Goal: Information Seeking & Learning: Check status

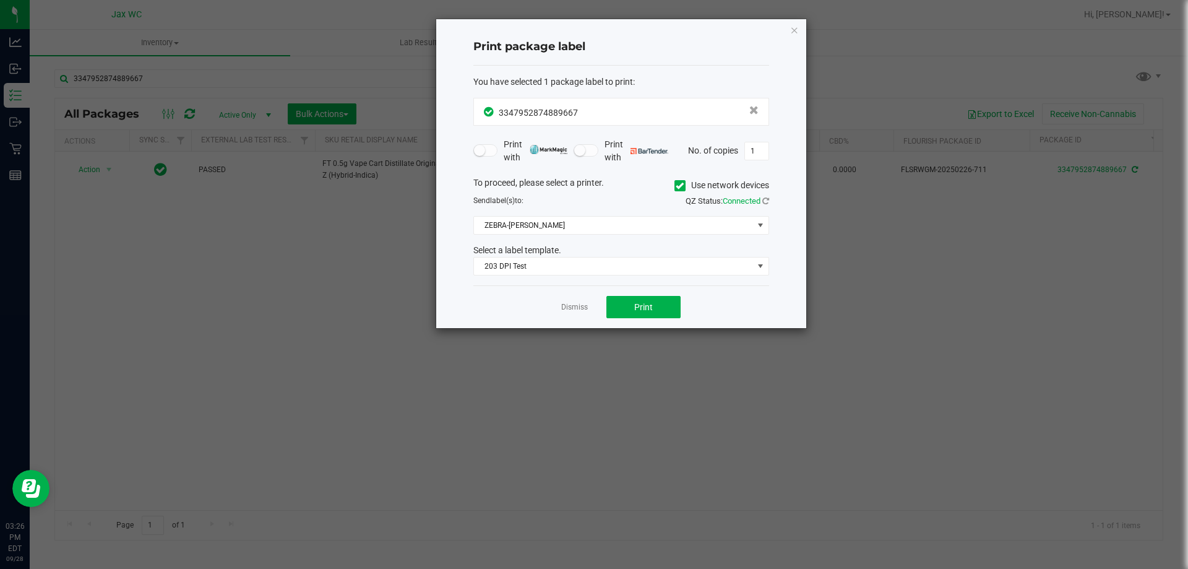
drag, startPoint x: 814, startPoint y: 36, endPoint x: 799, endPoint y: 36, distance: 15.5
click at [807, 37] on ngb-modal-window "Print package label You have selected 1 package label to print : 33479528748896…" at bounding box center [598, 284] width 1197 height 569
click at [793, 31] on icon "button" at bounding box center [794, 29] width 9 height 15
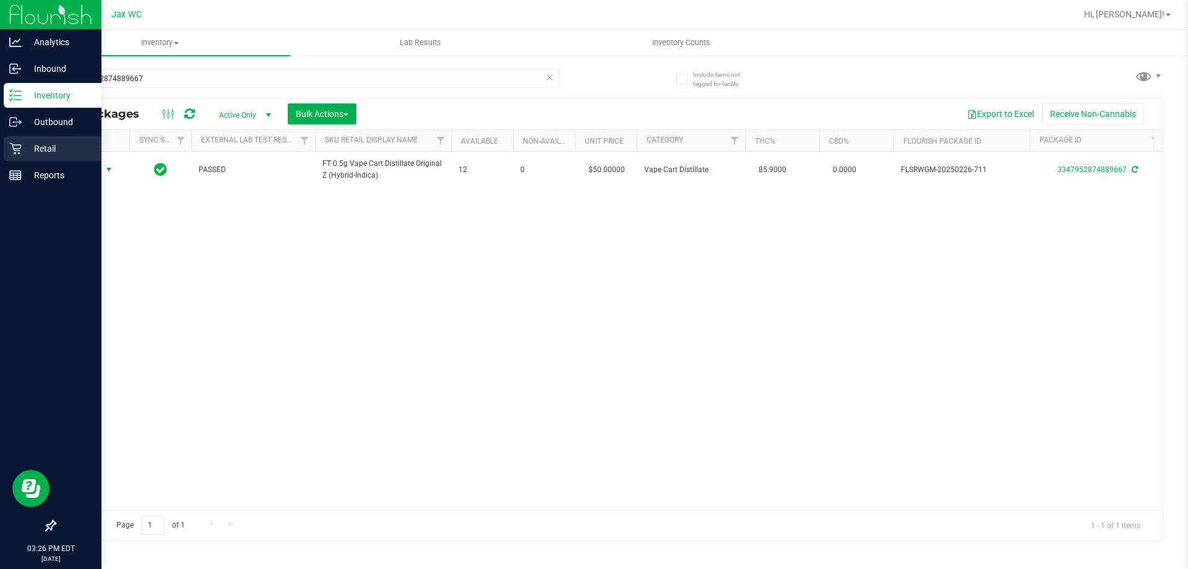
click at [25, 141] on p "Retail" at bounding box center [59, 148] width 74 height 15
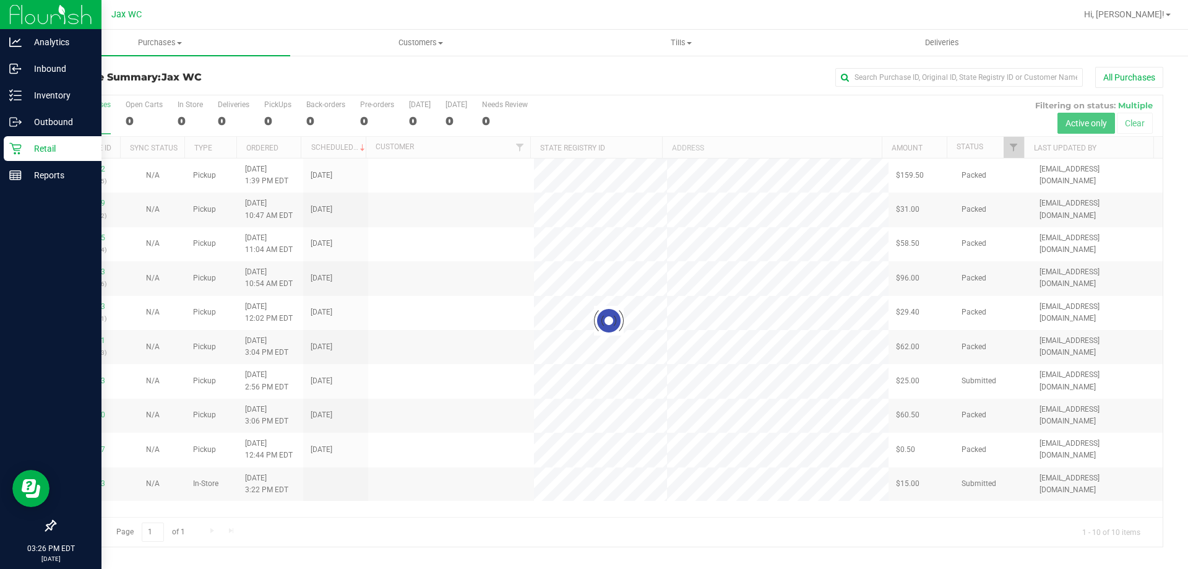
click at [181, 119] on div at bounding box center [608, 320] width 1107 height 451
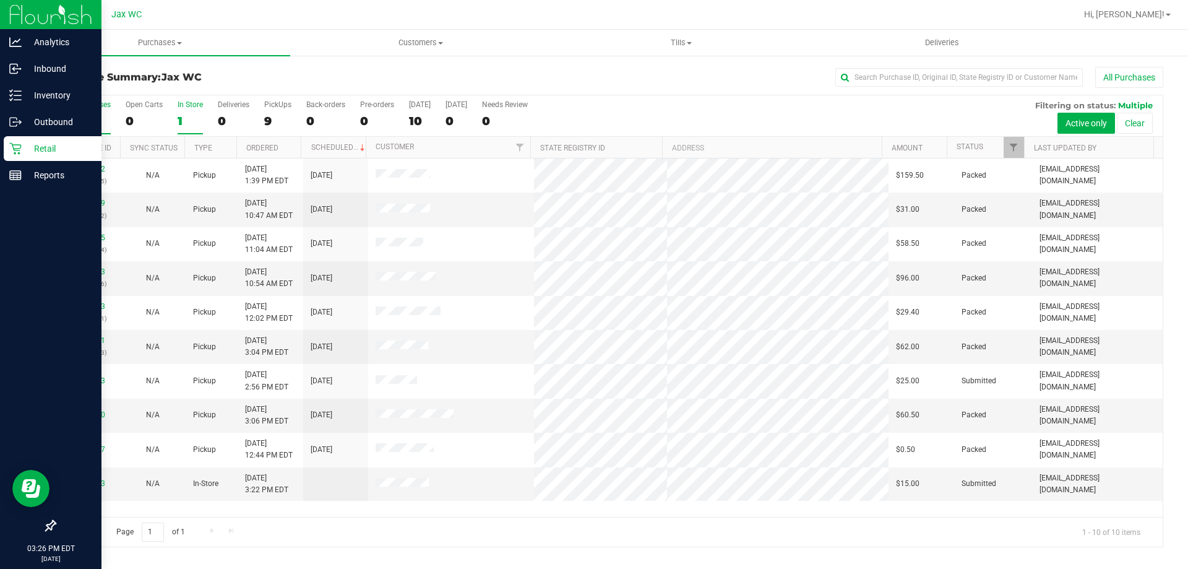
click at [184, 102] on div "In Store" at bounding box center [190, 104] width 25 height 9
click at [0, 0] on input "In Store 1" at bounding box center [0, 0] width 0 height 0
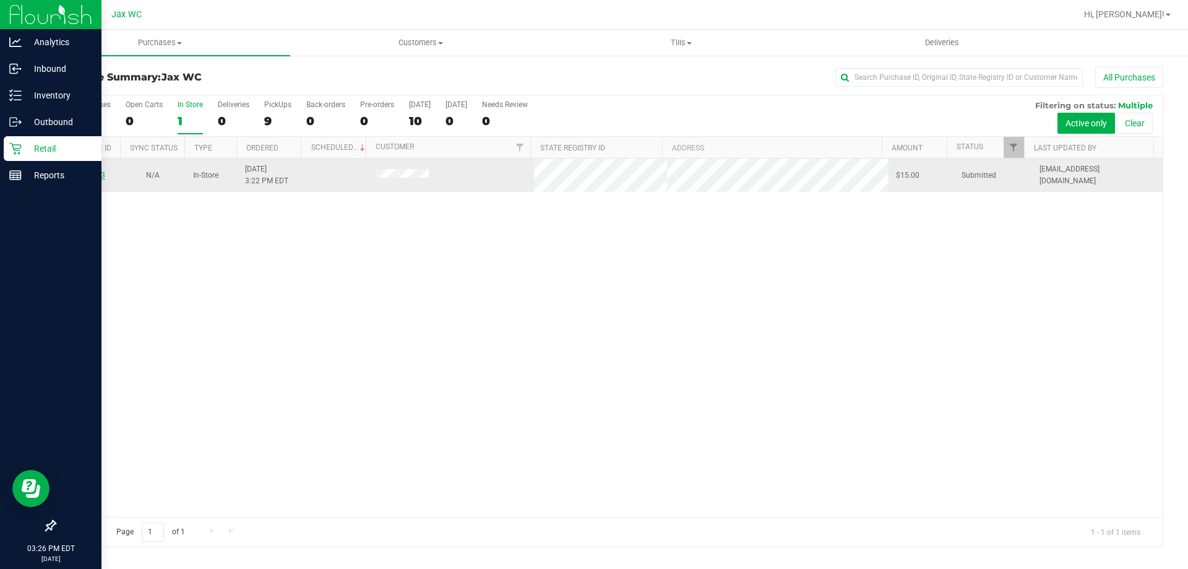
click at [99, 178] on link "12021183" at bounding box center [88, 175] width 35 height 9
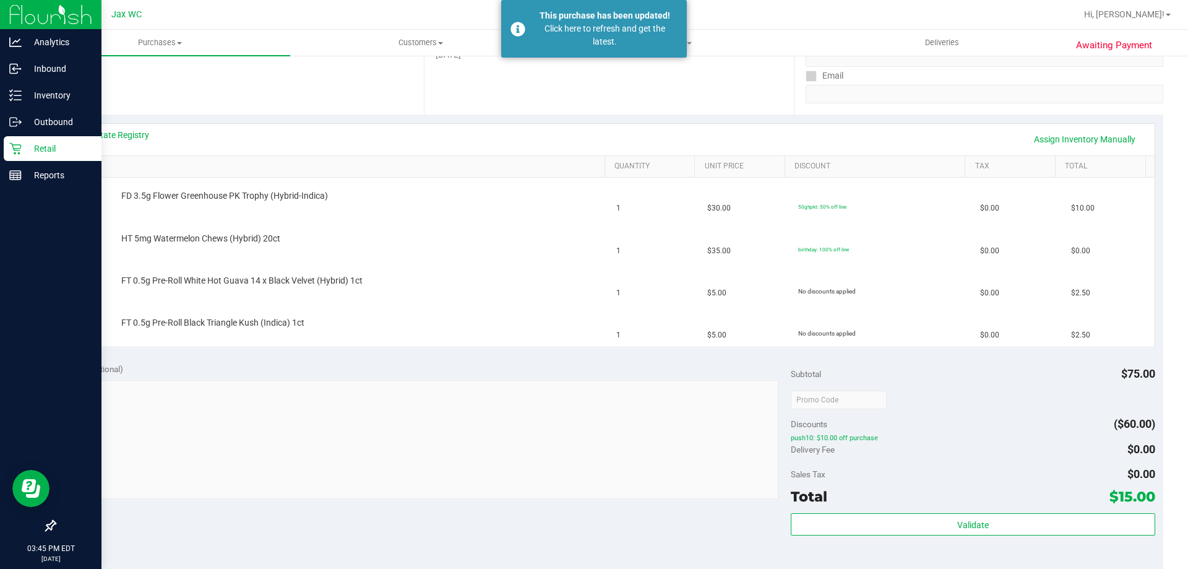
scroll to position [124, 0]
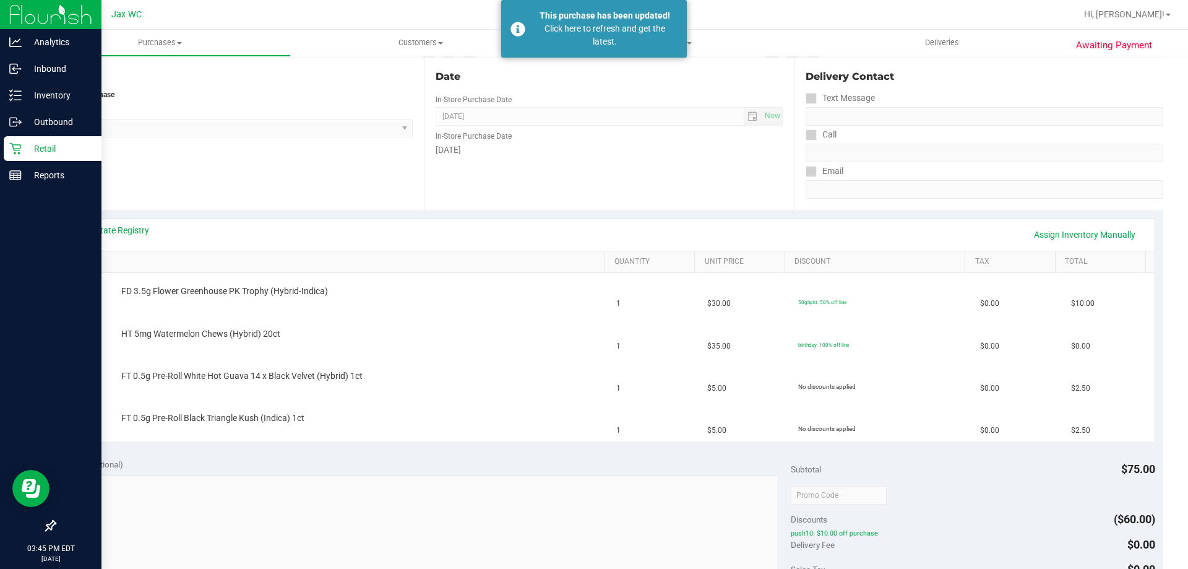
click at [24, 156] on div "Retail" at bounding box center [53, 148] width 98 height 25
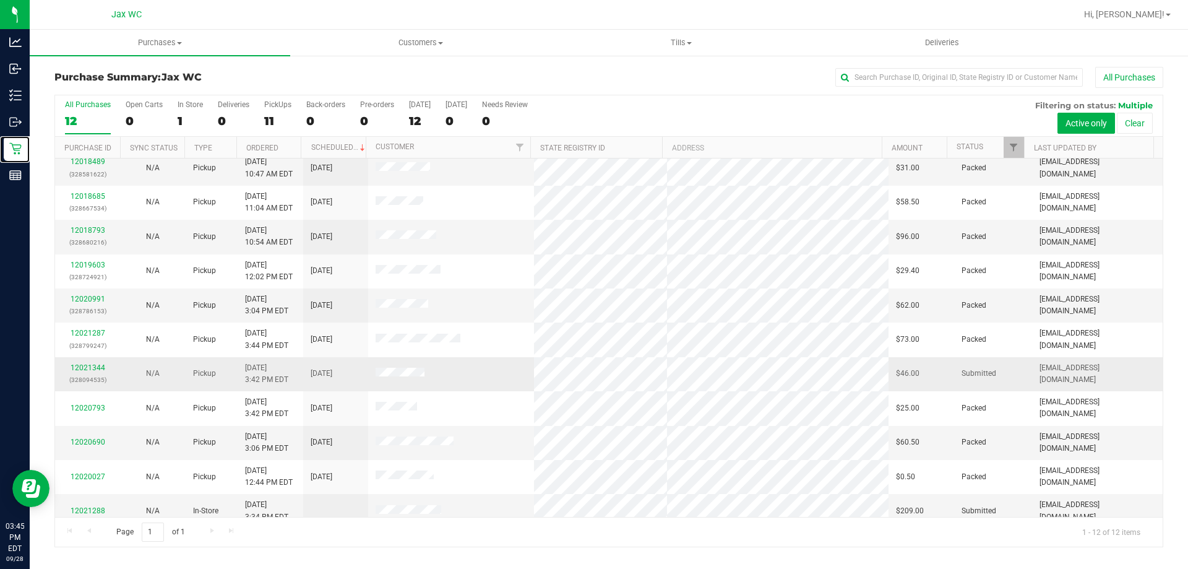
scroll to position [53, 0]
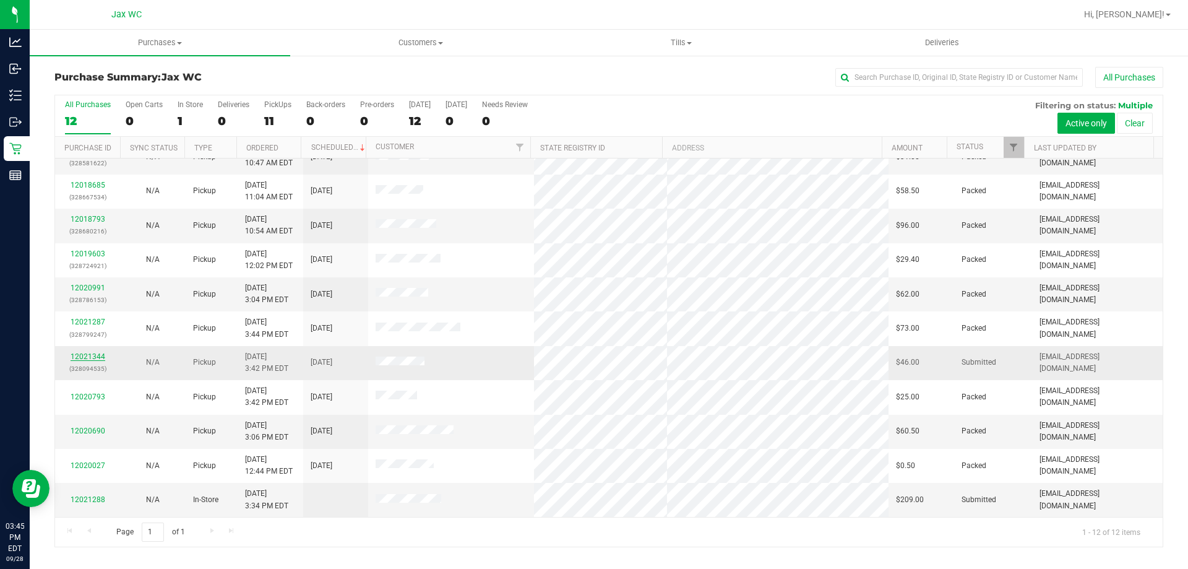
click at [84, 358] on link "12021344" at bounding box center [88, 356] width 35 height 9
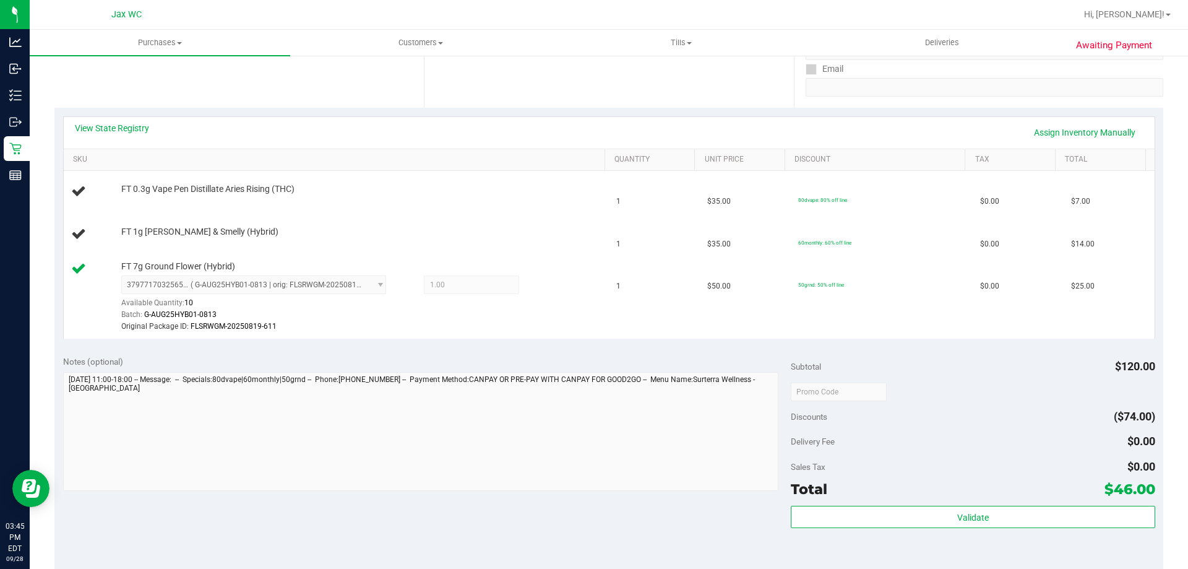
scroll to position [247, 0]
